Goal: Task Accomplishment & Management: Complete application form

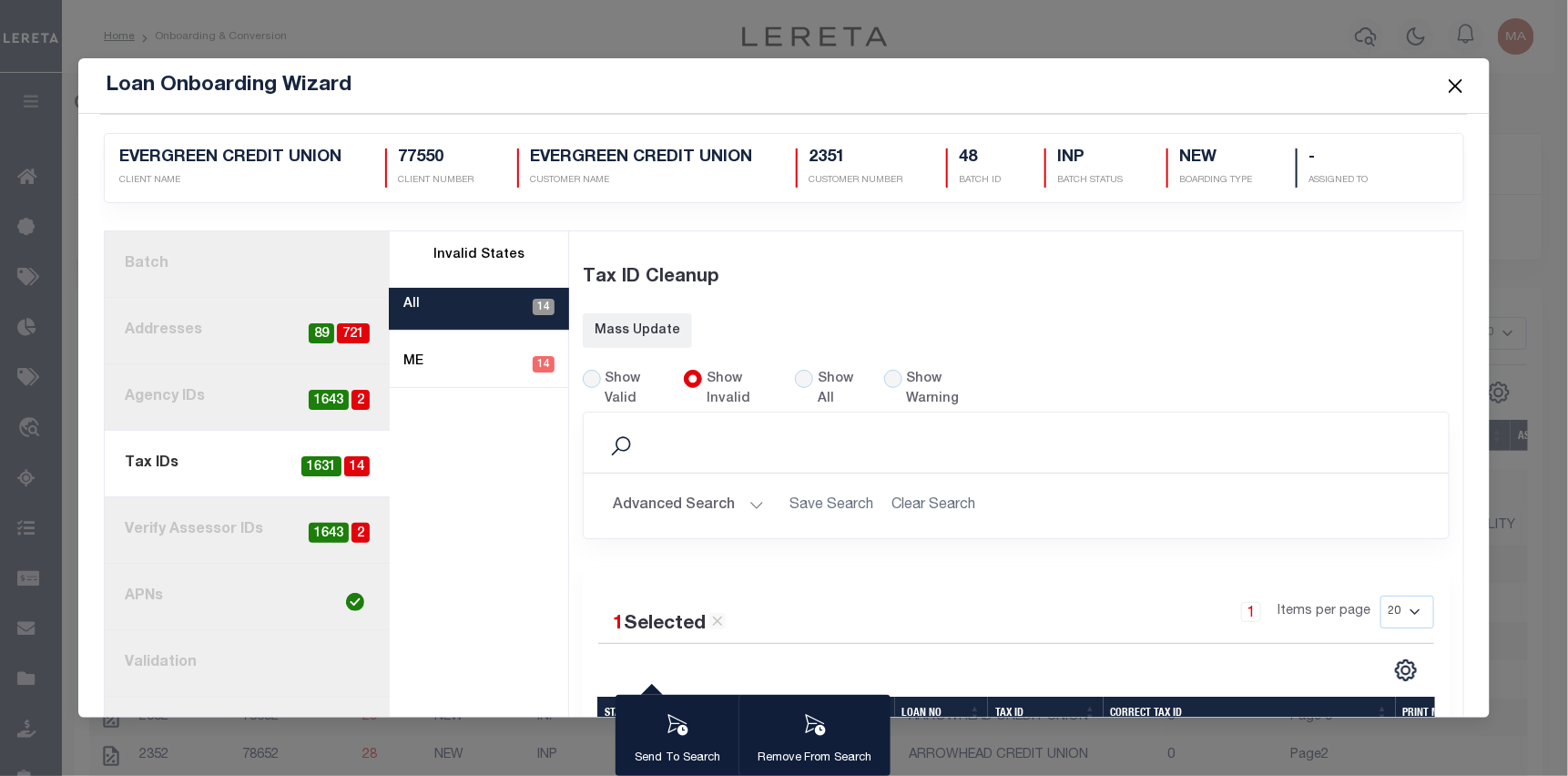
click at [184, 252] on link "1. Batch" at bounding box center [246, 264] width 285 height 67
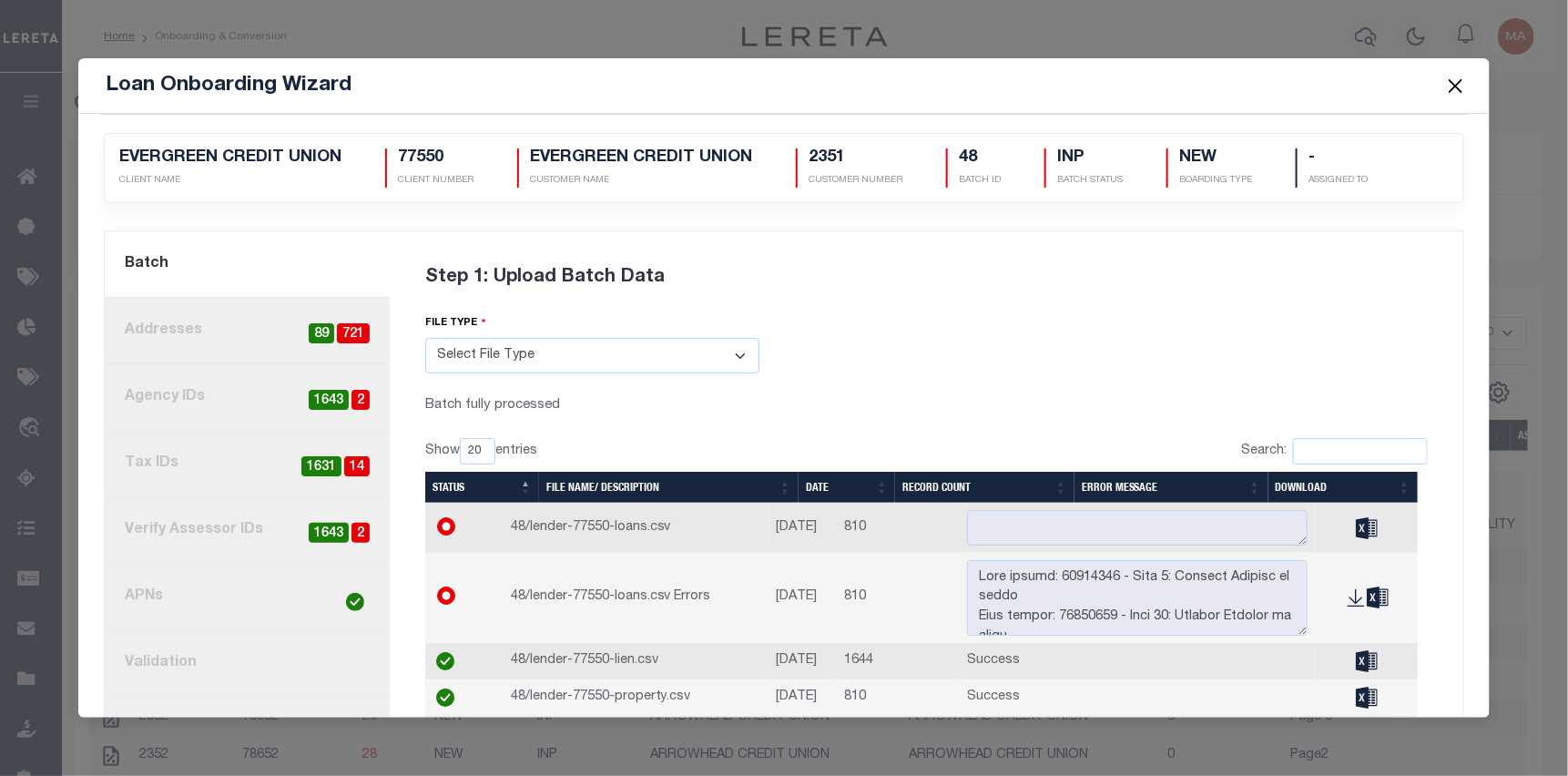
click at [1042, 91] on button "Close" at bounding box center [1455, 85] width 24 height 24
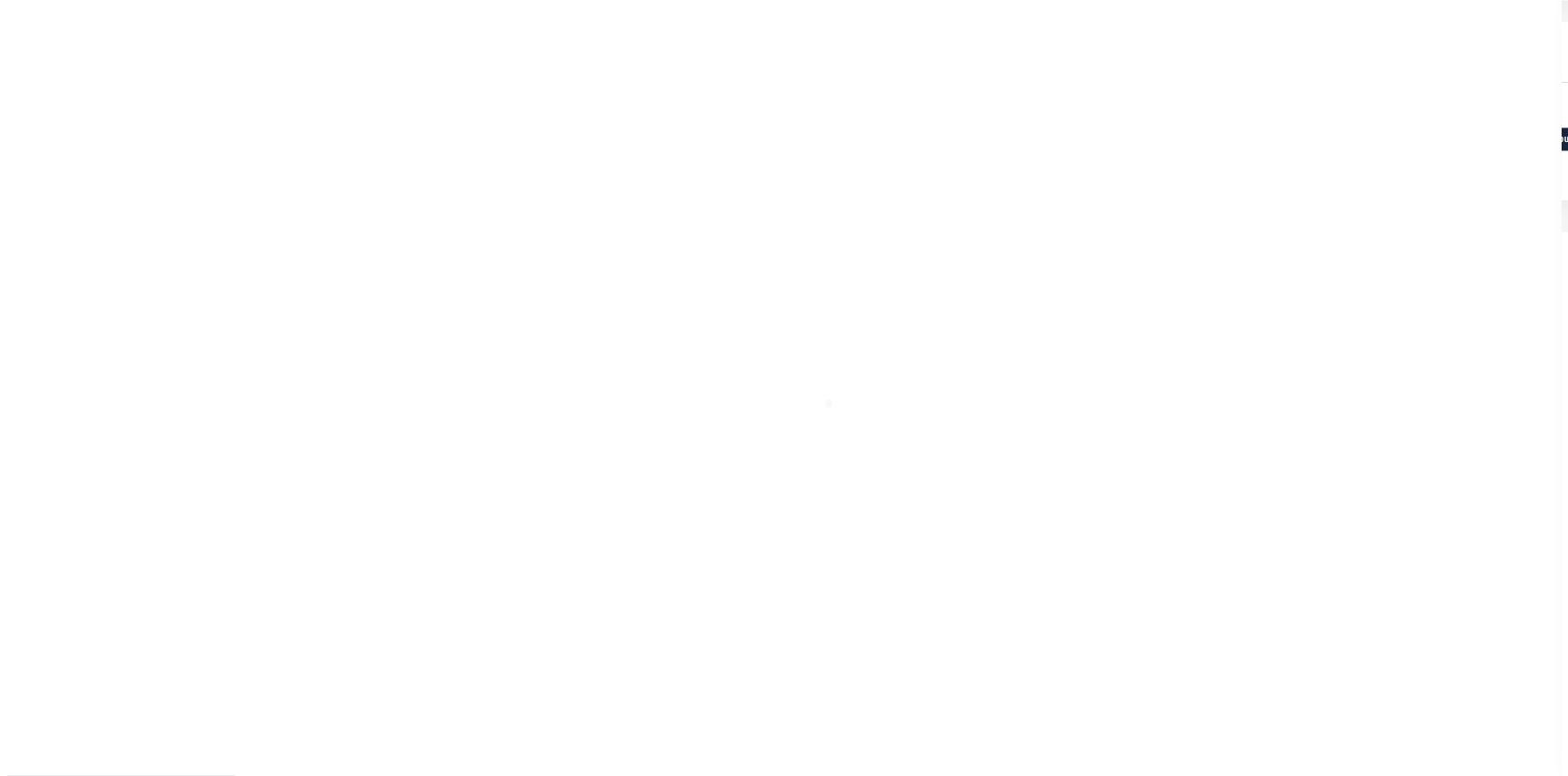
scroll to position [116, 0]
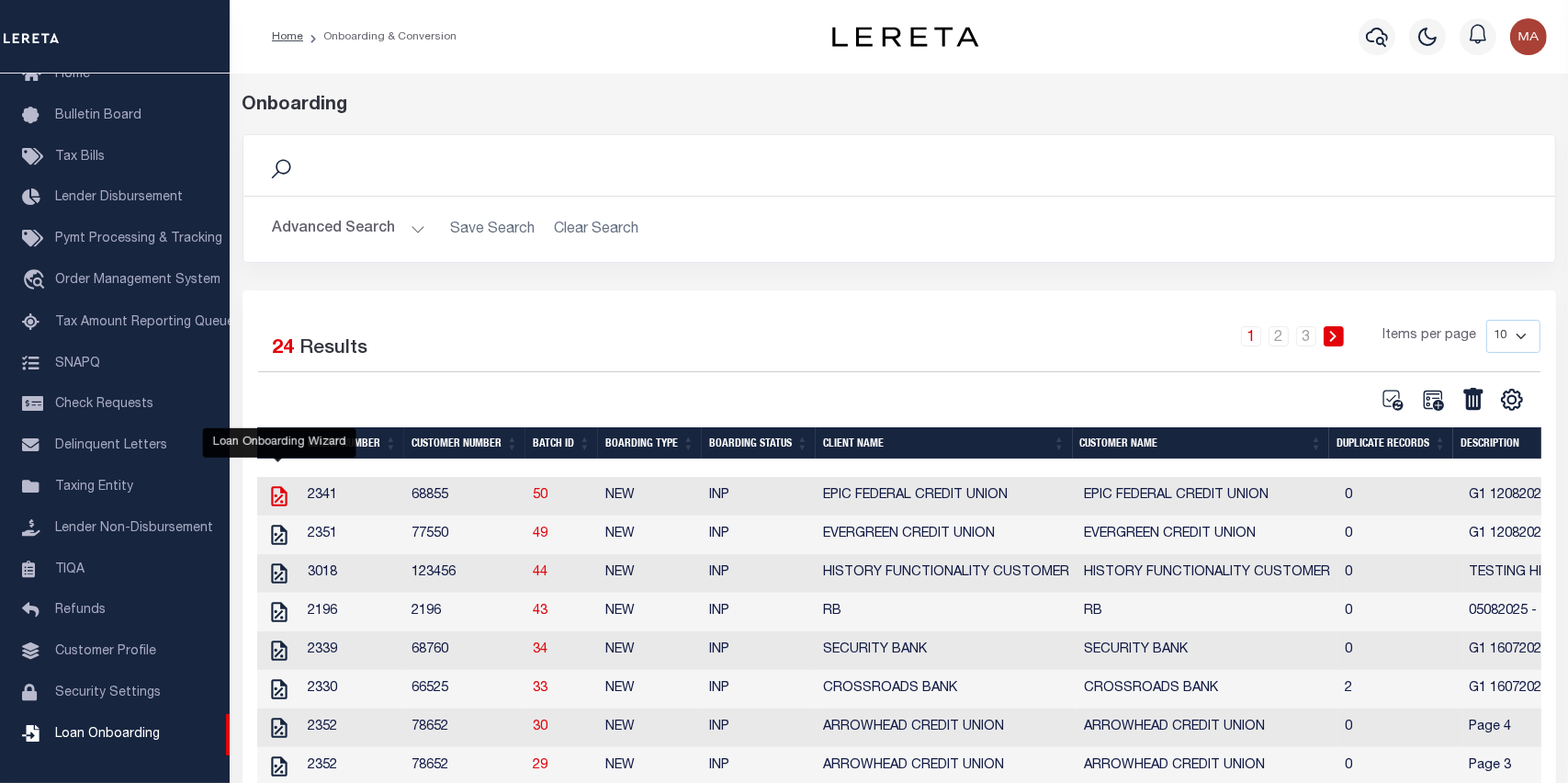
click at [279, 499] on icon "" at bounding box center [279, 495] width 24 height 24
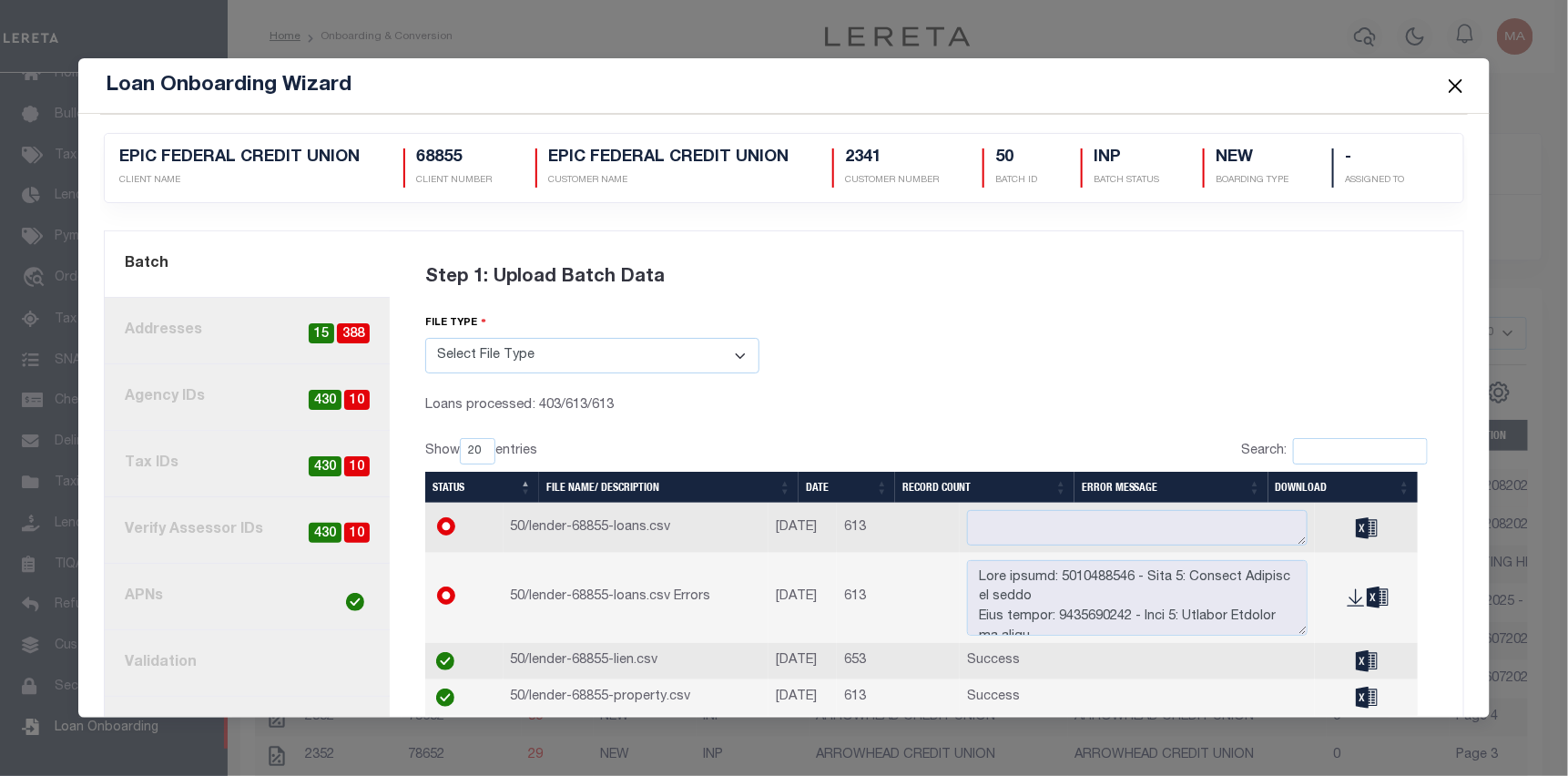
click at [213, 468] on link "4. Tax IDs 10 430" at bounding box center [246, 464] width 285 height 67
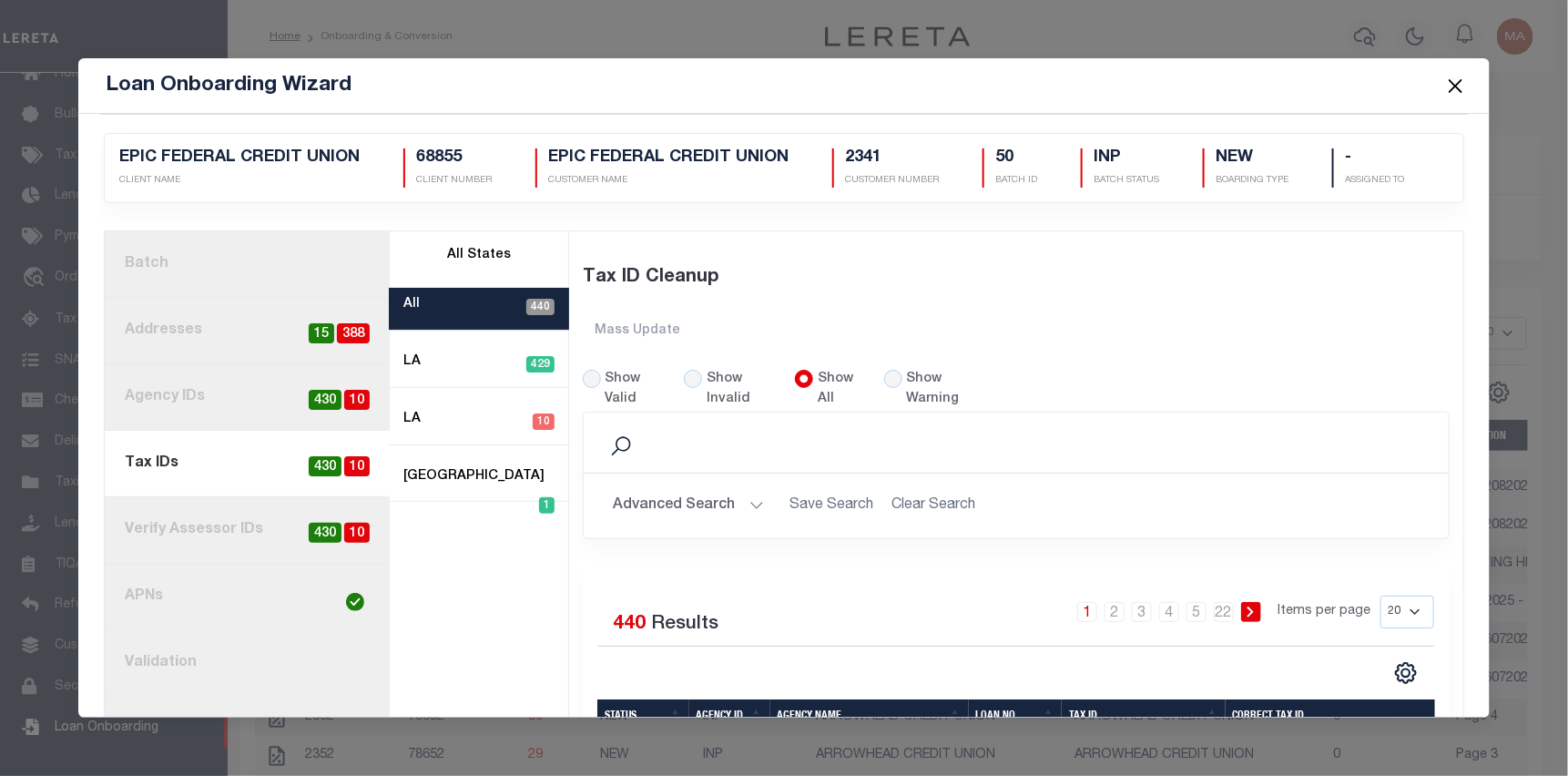
click at [719, 393] on label "Show Invalid" at bounding box center [739, 389] width 67 height 40
click at [702, 388] on input "Show Invalid" at bounding box center [692, 378] width 18 height 18
radio input "true"
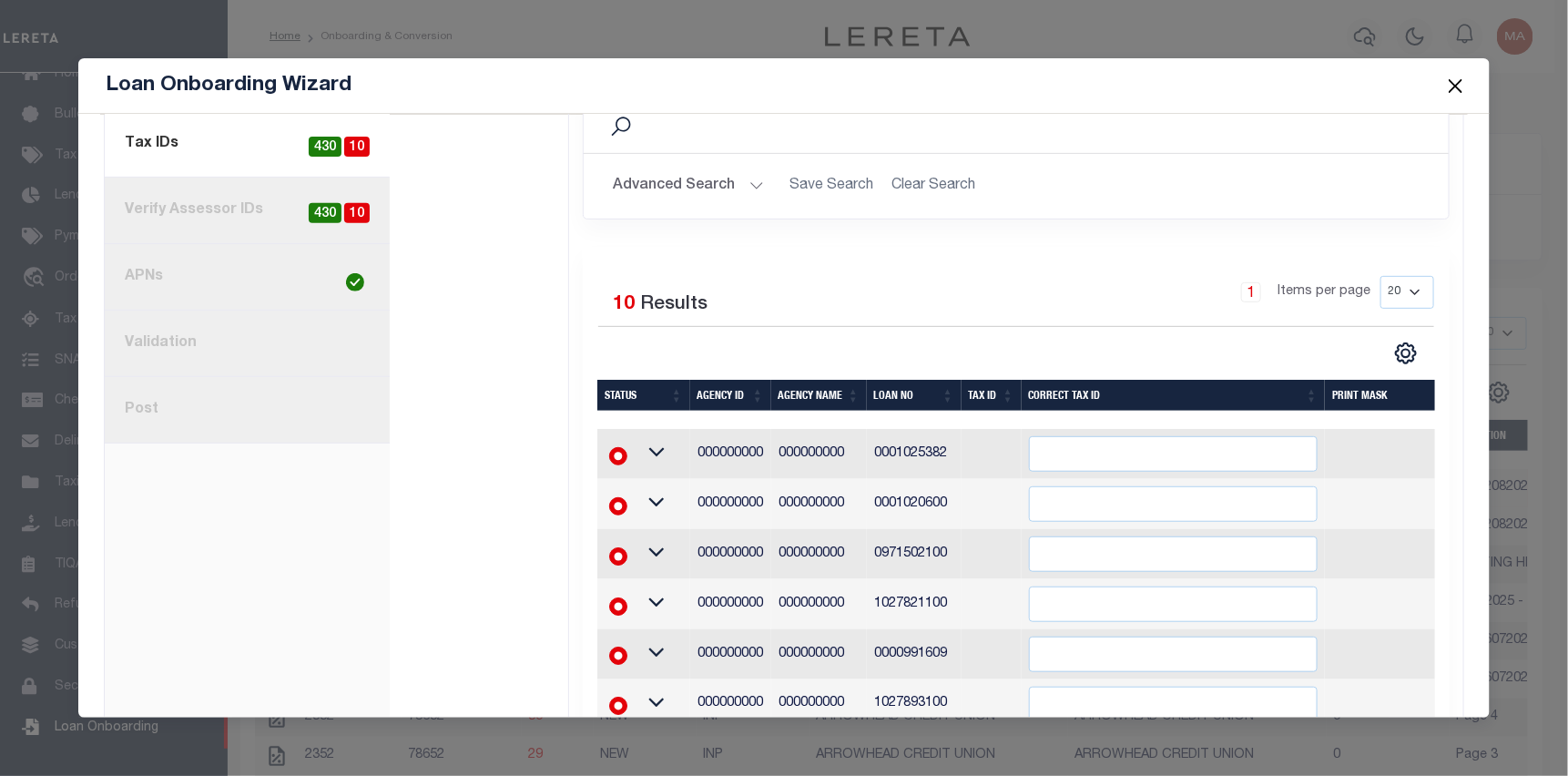
scroll to position [0, 0]
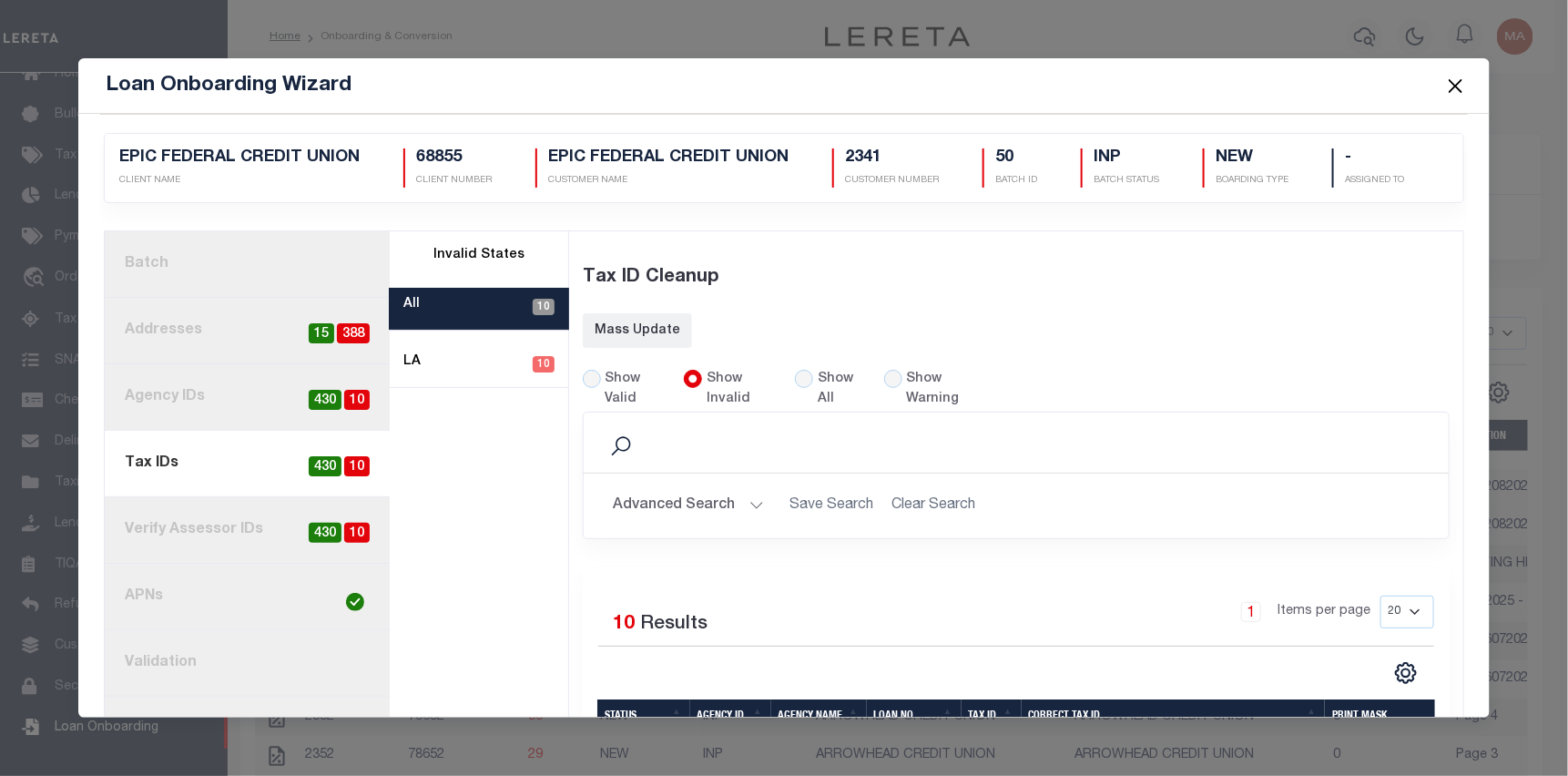
click at [203, 396] on link "3. Agency IDs 10 430" at bounding box center [246, 397] width 285 height 67
radio input "true"
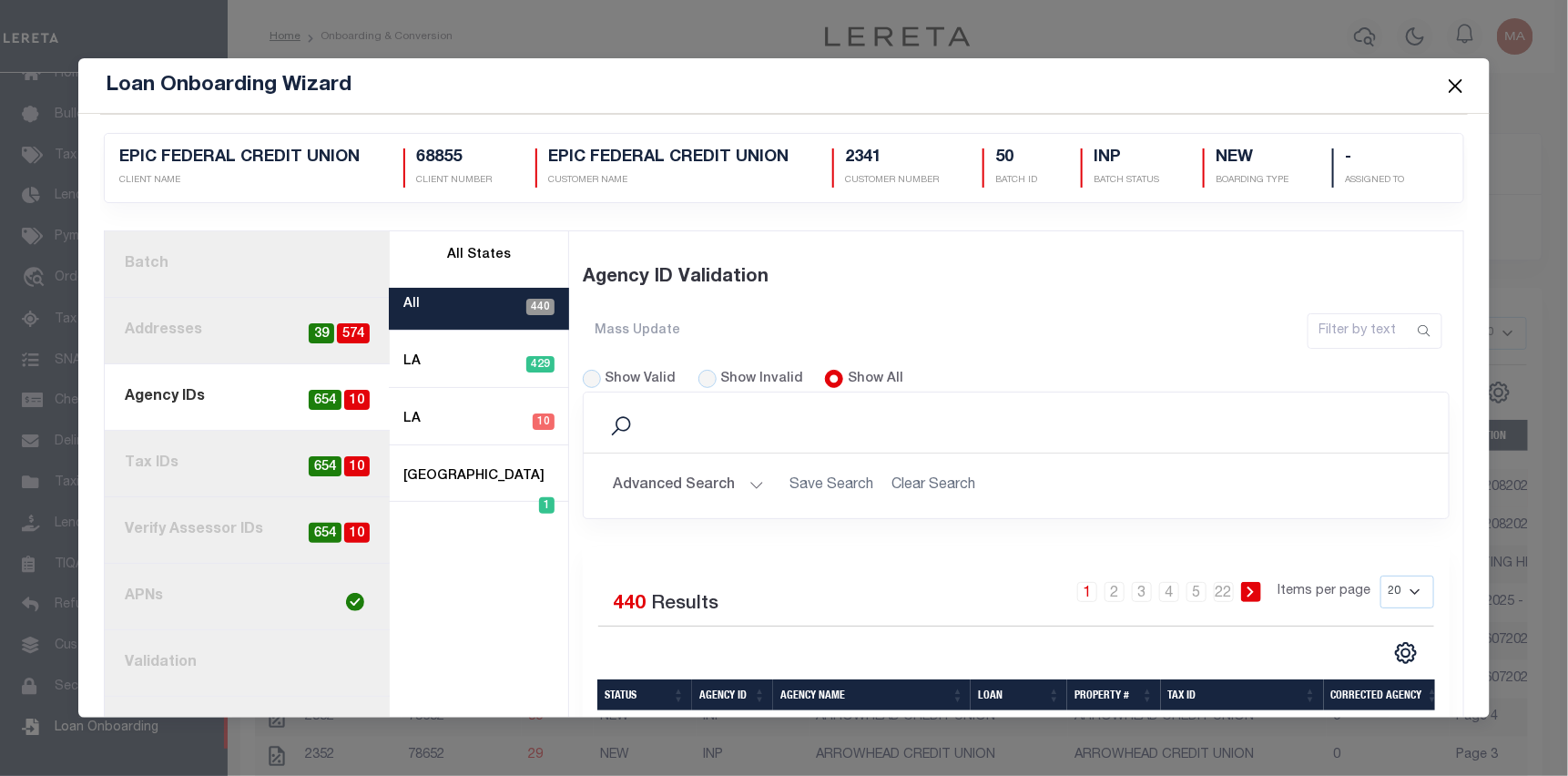
click at [230, 277] on link "1. Batch" at bounding box center [246, 264] width 285 height 67
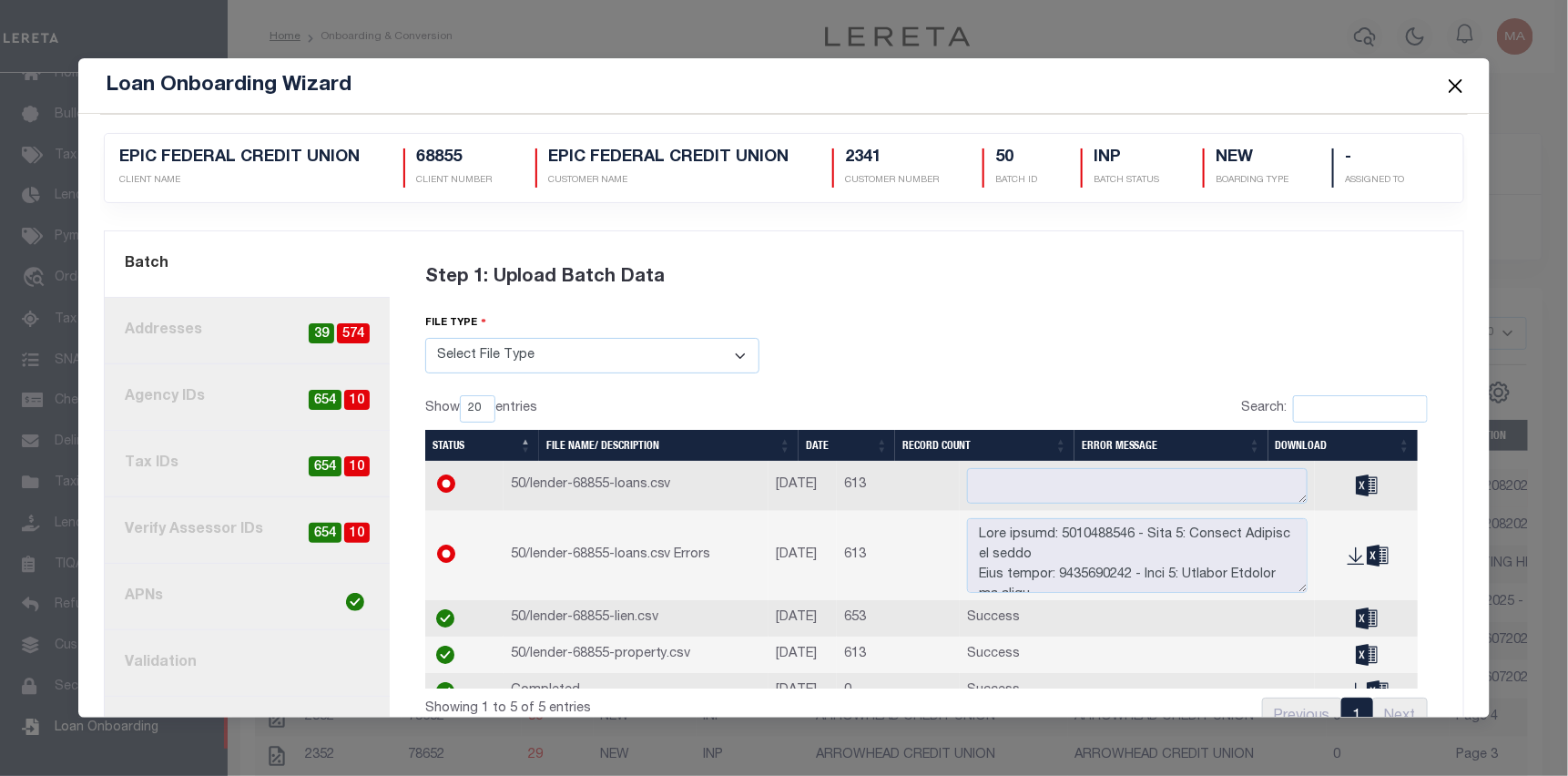
click at [866, 362] on div "Step 1: Upload Batch Data file type Select File Type Lereta Lereta Conversion Z…" at bounding box center [927, 493] width 1046 height 502
click at [174, 405] on link "3. Agency IDs 10 654" at bounding box center [246, 397] width 285 height 67
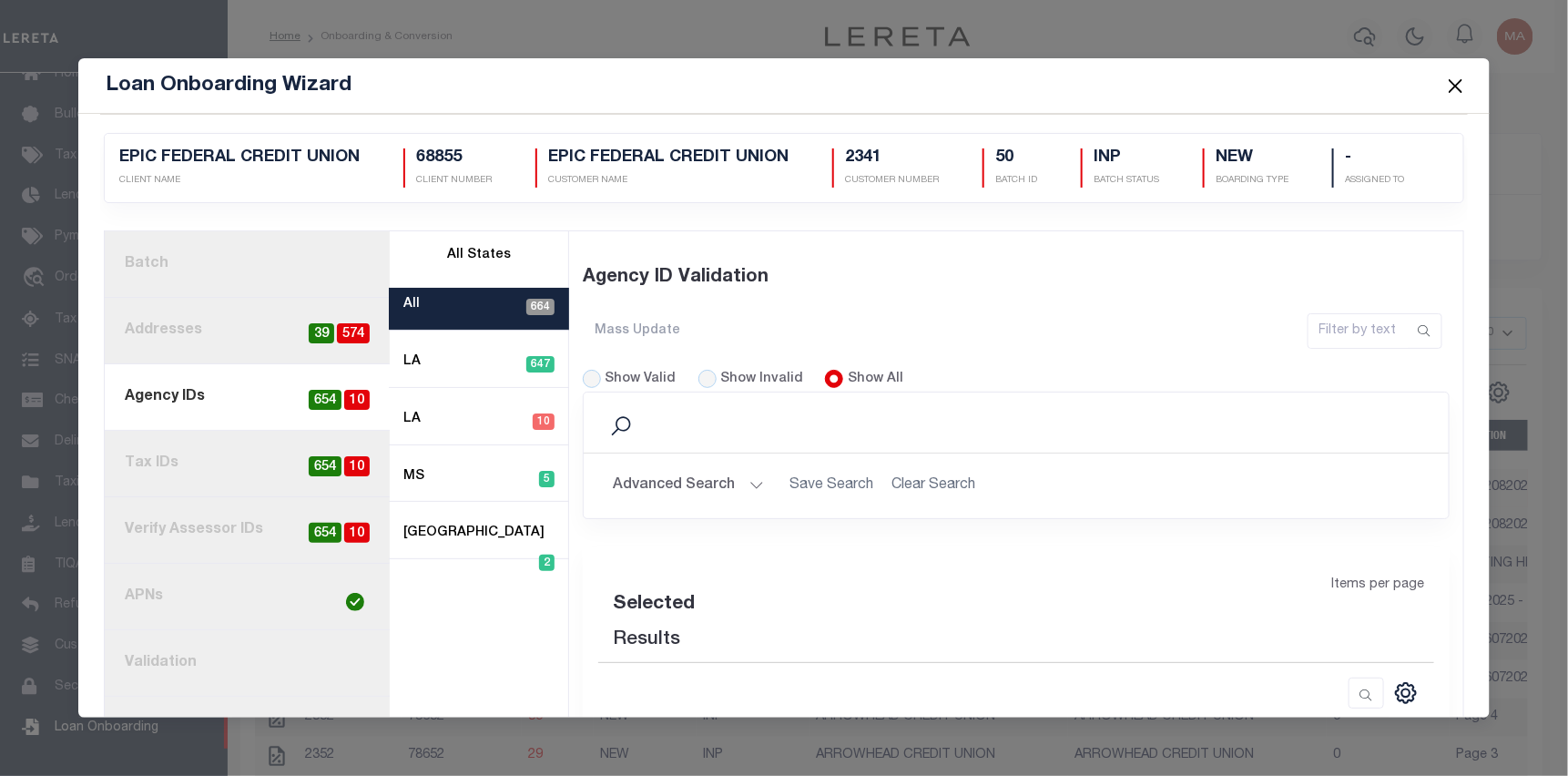
click at [209, 298] on link "1. Batch" at bounding box center [246, 264] width 285 height 67
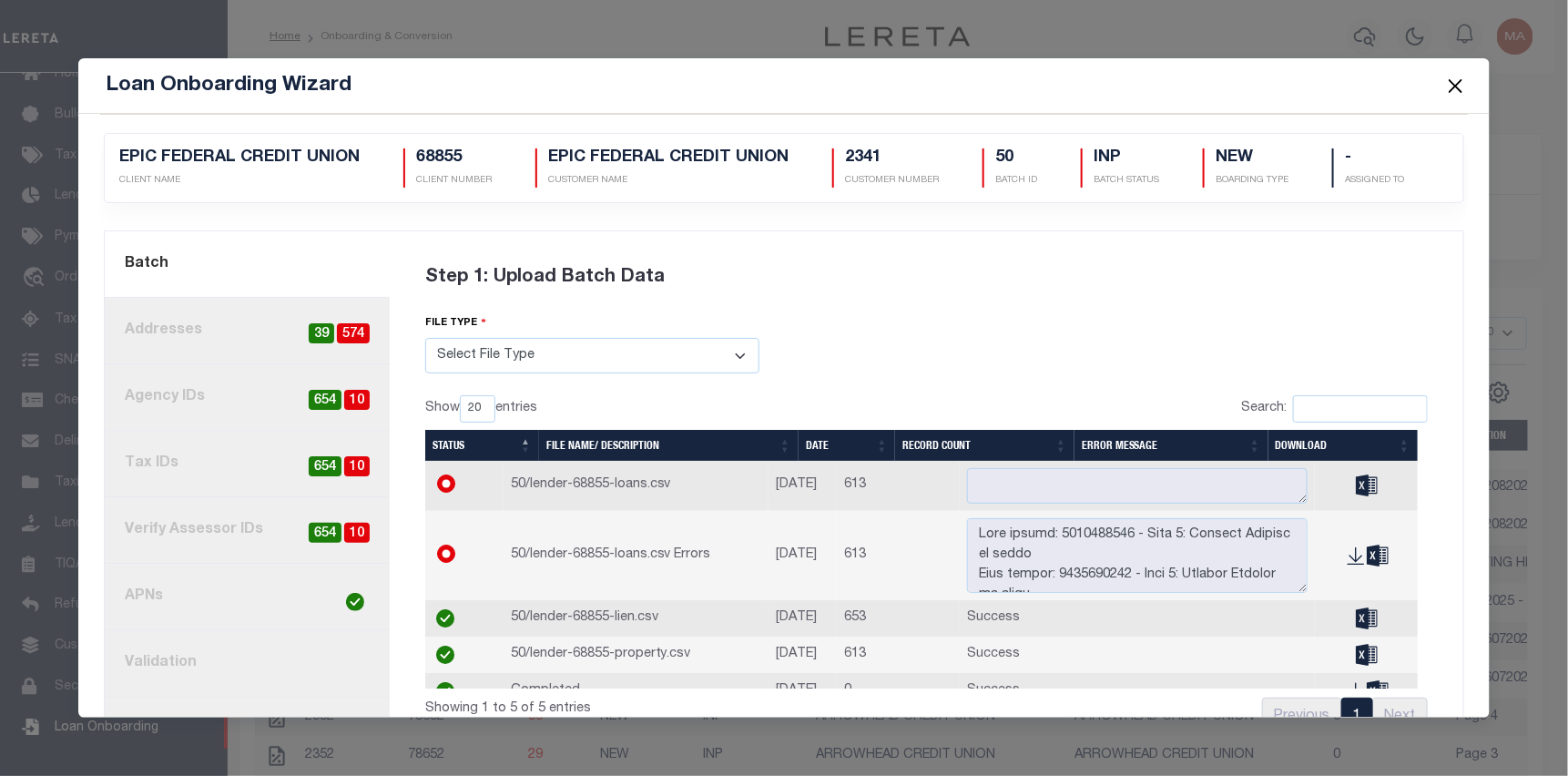
click at [1087, 350] on div "Step 1: Upload Batch Data file type Select File Type Lereta Lereta Conversion Z…" at bounding box center [927, 493] width 1046 height 502
click at [1454, 89] on button "Close" at bounding box center [1455, 85] width 24 height 24
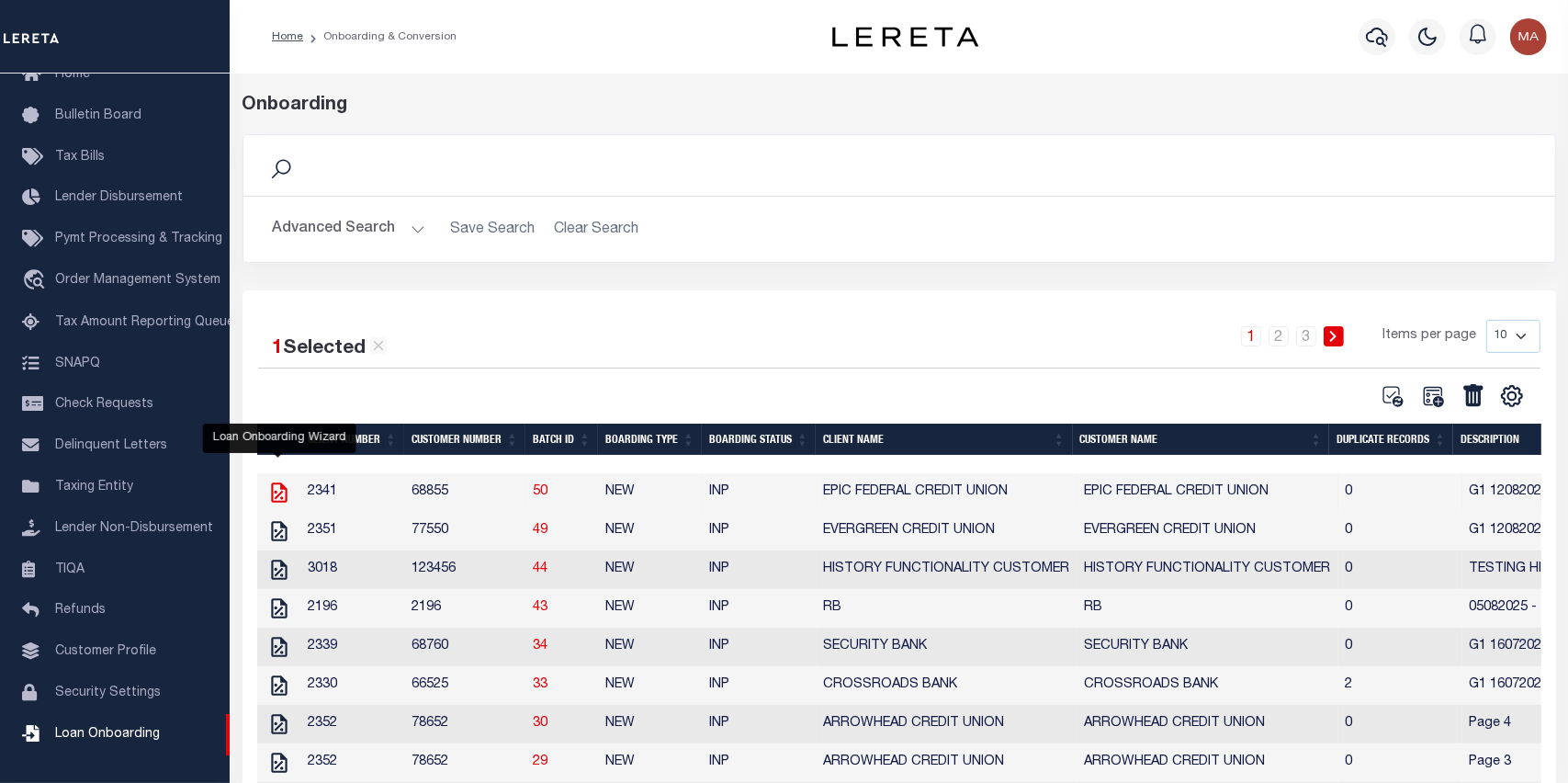
click at [274, 494] on icon "" at bounding box center [279, 492] width 15 height 20
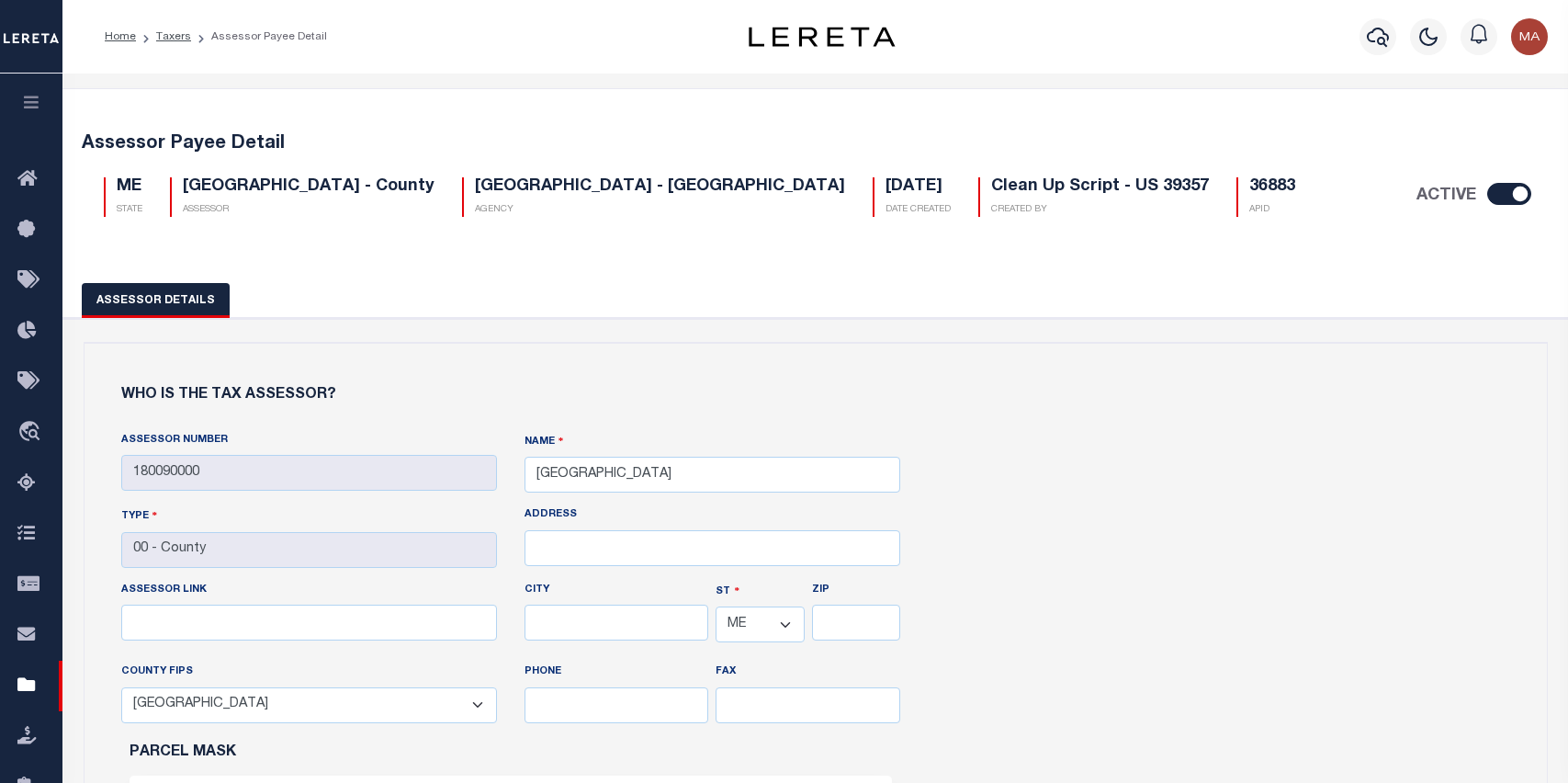
select select "ME"
select select "23017"
click at [21, 103] on icon "button" at bounding box center [31, 102] width 21 height 16
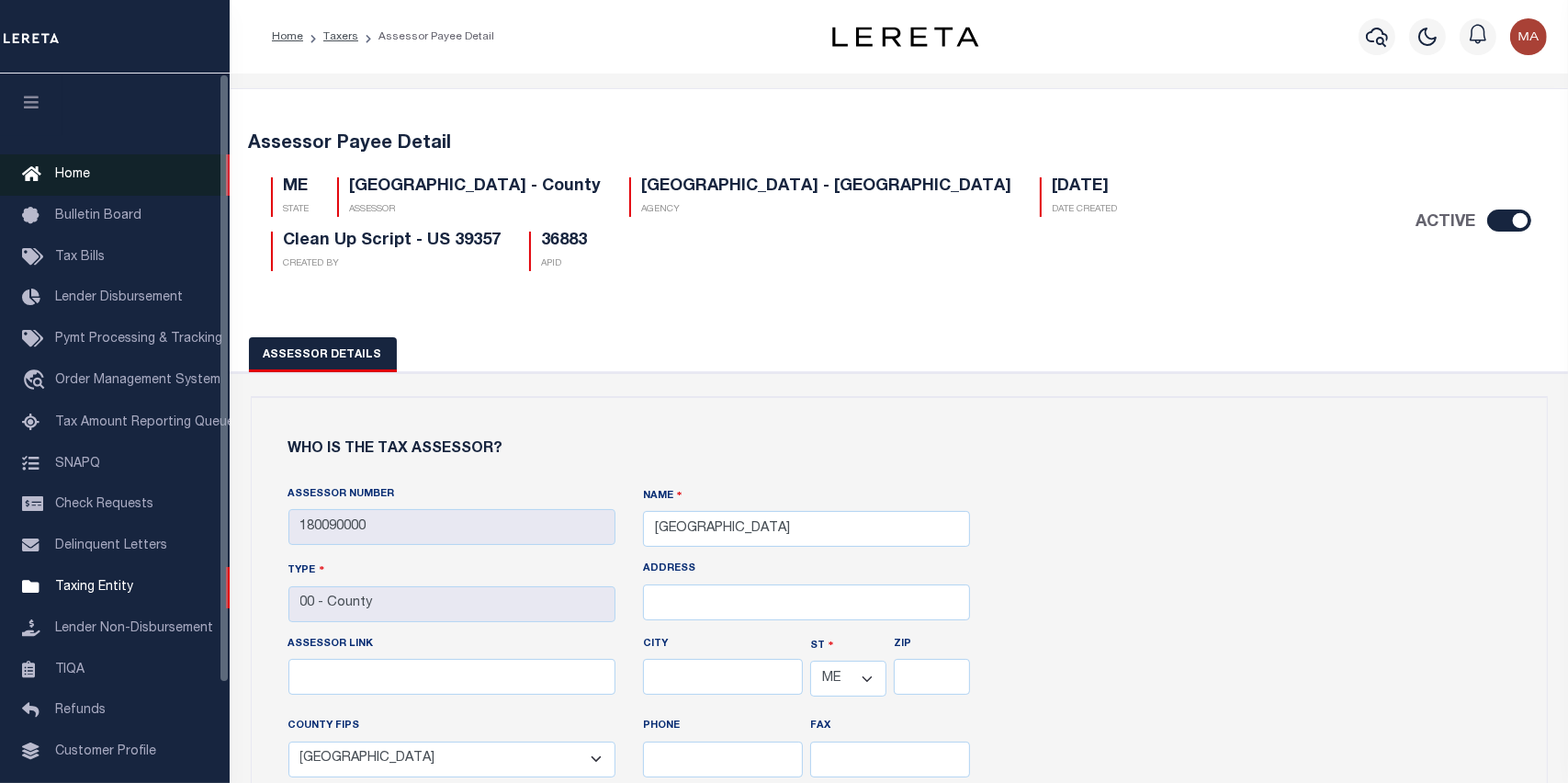
click at [92, 186] on link "Home" at bounding box center [115, 176] width 230 height 42
